Goal: Obtain resource: Obtain resource

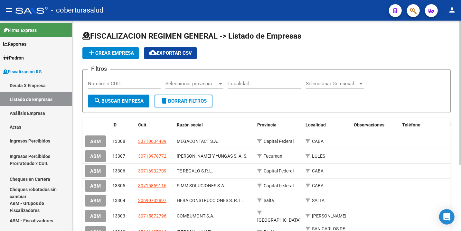
click at [106, 83] on input "Nombre o CUIT" at bounding box center [124, 84] width 73 height 6
click at [96, 82] on input "Nombre o CUIT" at bounding box center [124, 84] width 73 height 6
paste input "30681732701"
type input "30681732701"
click at [106, 103] on span "search Buscar Empresa" at bounding box center [119, 101] width 50 height 6
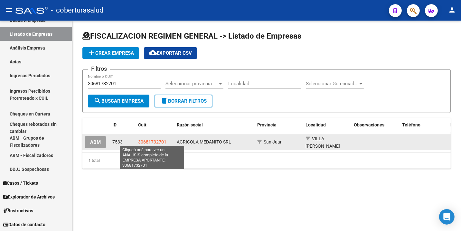
click at [152, 143] on span "30681732701" at bounding box center [152, 141] width 28 height 5
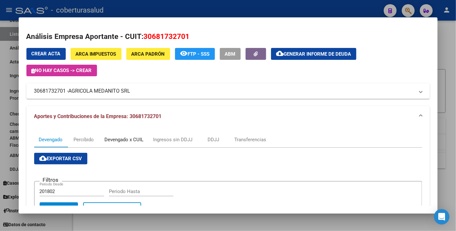
click at [132, 139] on div "Devengado x CUIL" at bounding box center [124, 139] width 39 height 7
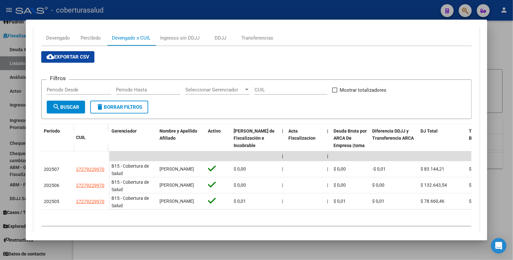
scroll to position [104, 0]
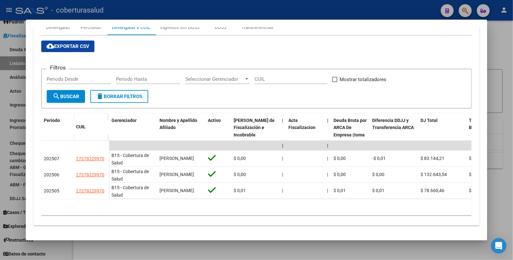
click at [415, 48] on div "cloud_download Exportar CSV Filtros Periodo Desde Periodo Hasta Seleccionar Ger…" at bounding box center [256, 128] width 430 height 175
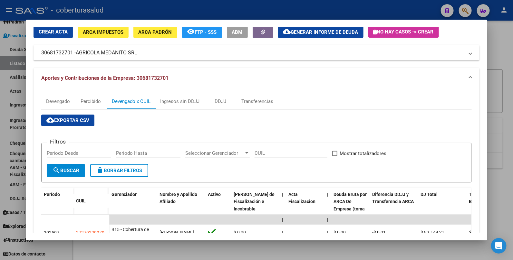
scroll to position [23, 0]
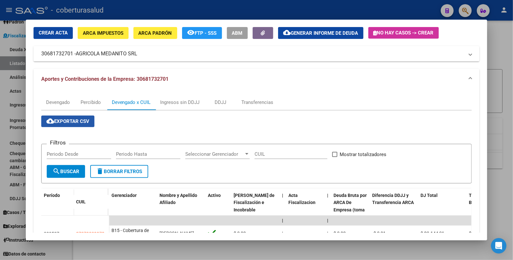
click at [64, 123] on span "cloud_download Exportar CSV" at bounding box center [67, 121] width 43 height 6
